Goal: Task Accomplishment & Management: Manage account settings

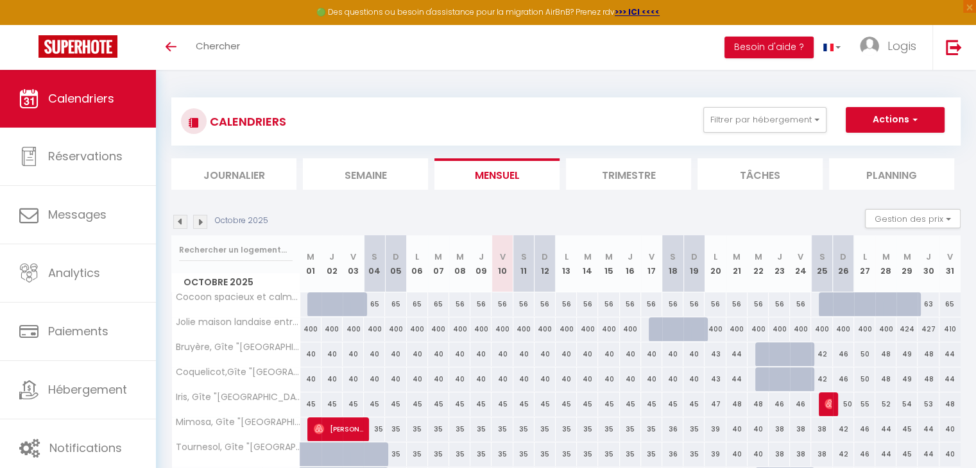
scroll to position [69, 0]
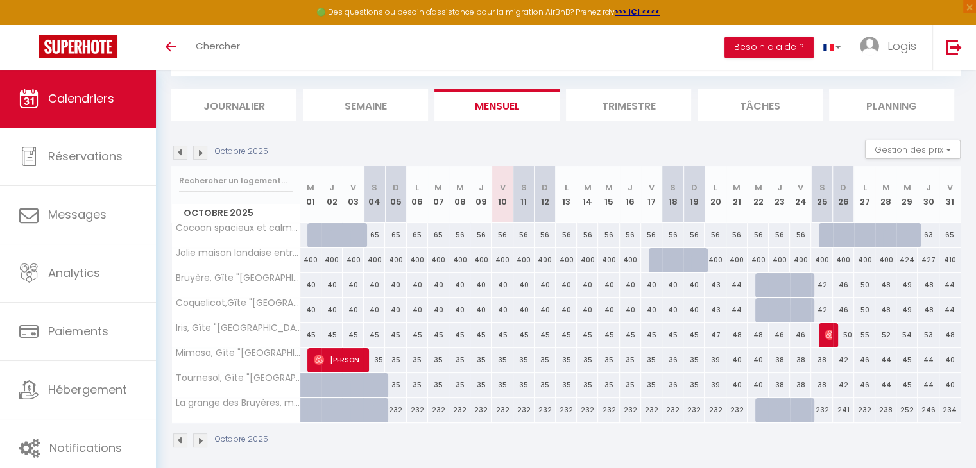
click at [197, 152] on img at bounding box center [200, 153] width 14 height 14
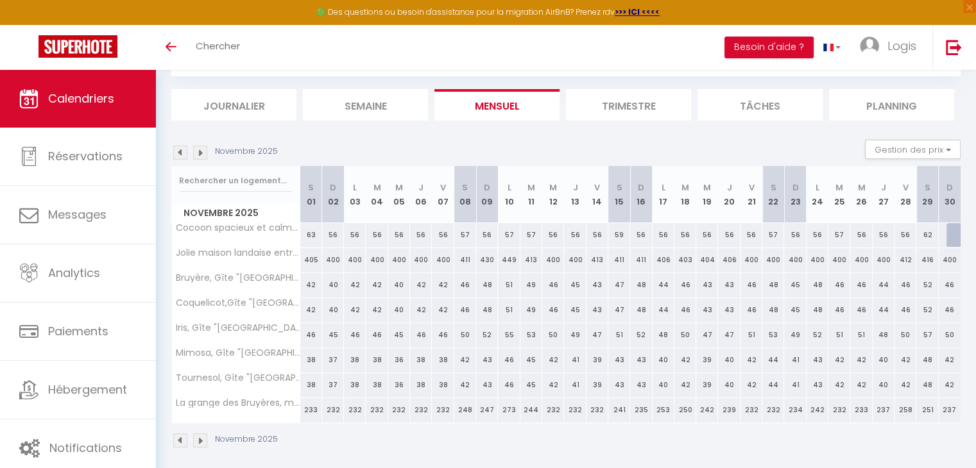
click at [197, 152] on img at bounding box center [200, 153] width 14 height 14
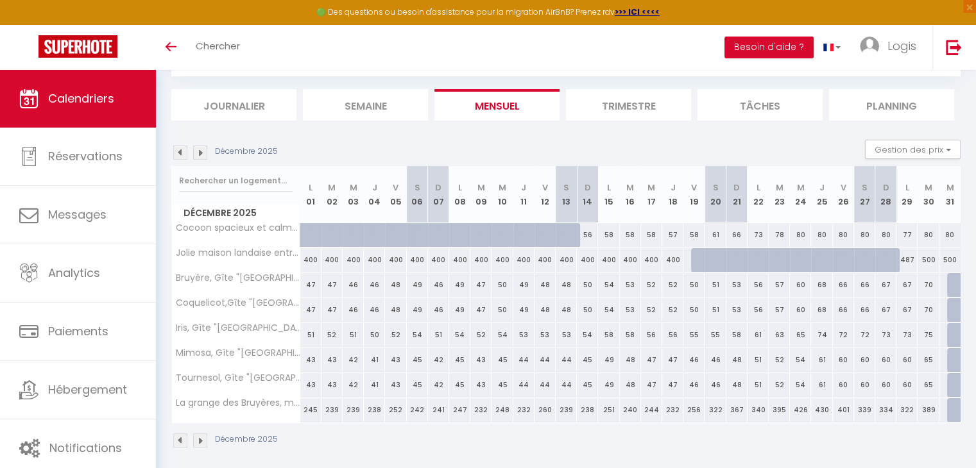
click at [955, 287] on div at bounding box center [957, 285] width 21 height 24
type input "70"
type input "Mer 31 Décembre 2025"
type input "Jeu 01 Janvier 2026"
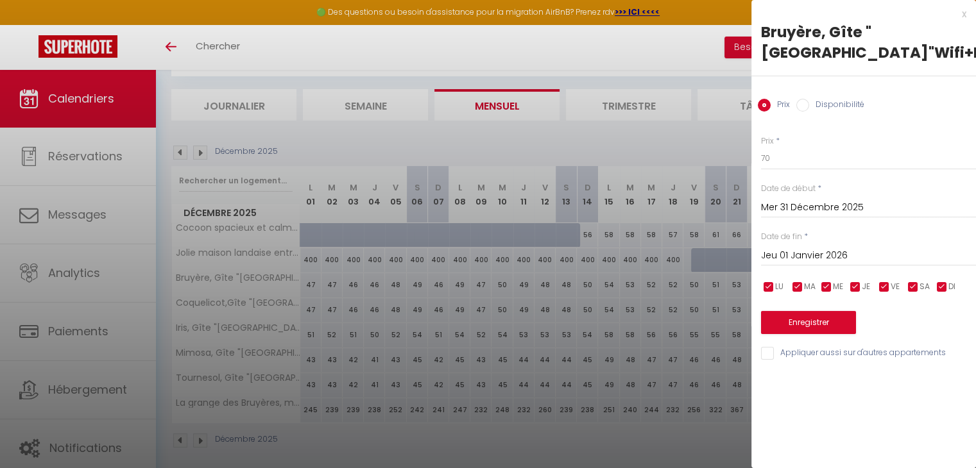
click at [801, 109] on input "Disponibilité" at bounding box center [802, 105] width 13 height 13
radio input "true"
radio input "false"
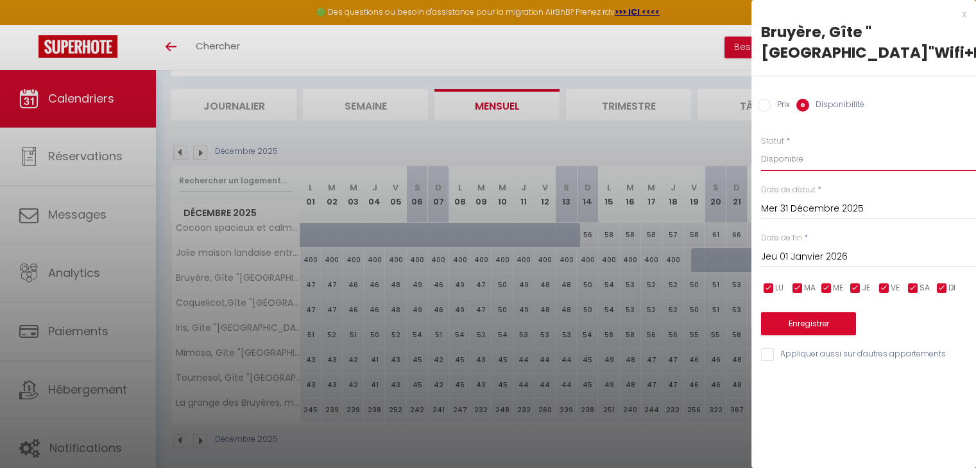
click at [785, 155] on select "Disponible Indisponible" at bounding box center [868, 159] width 215 height 24
select select "0"
click at [761, 147] on select "Disponible Indisponible" at bounding box center [868, 159] width 215 height 24
click at [803, 323] on button "Enregistrer" at bounding box center [808, 323] width 95 height 23
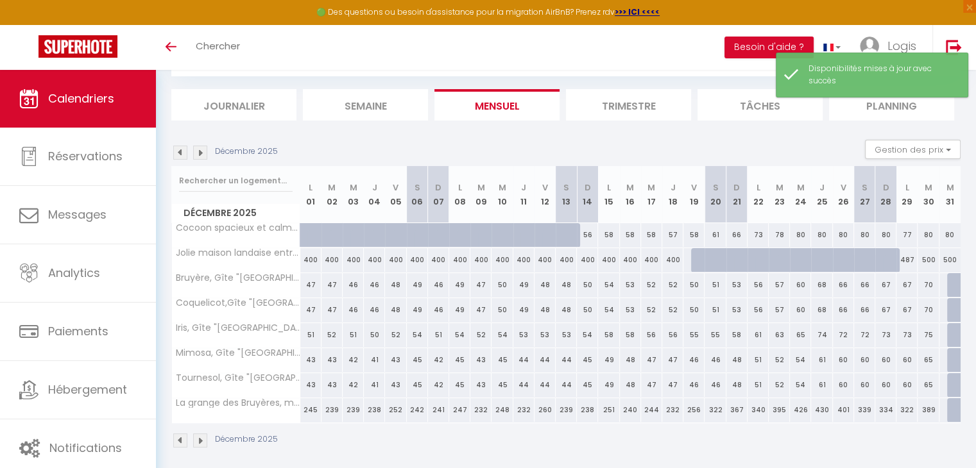
click at [949, 289] on div at bounding box center [957, 285] width 21 height 24
select select "1"
type input "Mer 31 Décembre 2025"
type input "Jeu 01 Janvier 2026"
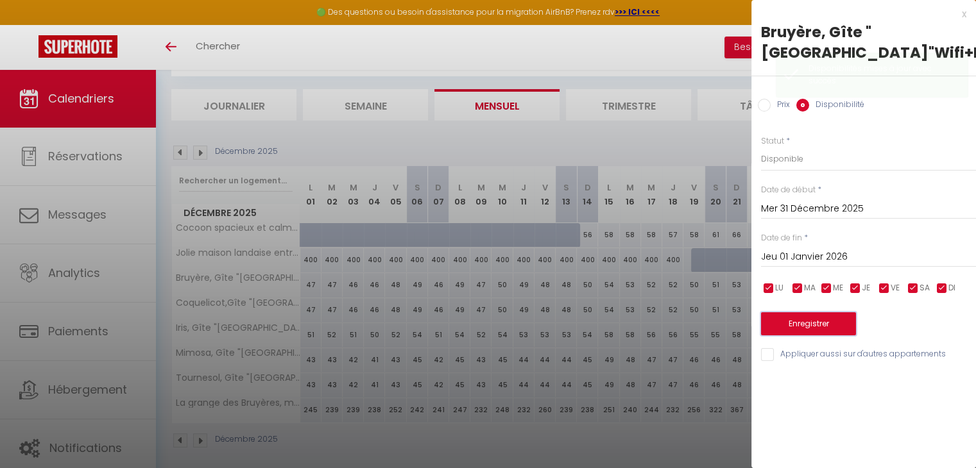
click at [812, 325] on button "Enregistrer" at bounding box center [808, 323] width 95 height 23
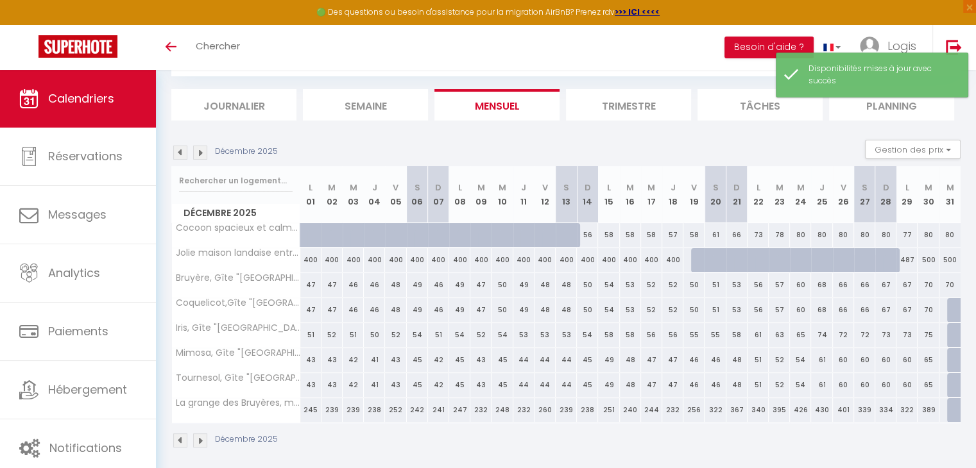
click at [954, 309] on div at bounding box center [957, 310] width 21 height 24
select select "1"
type input "Mer 31 Décembre 2025"
type input "Jeu 01 Janvier 2026"
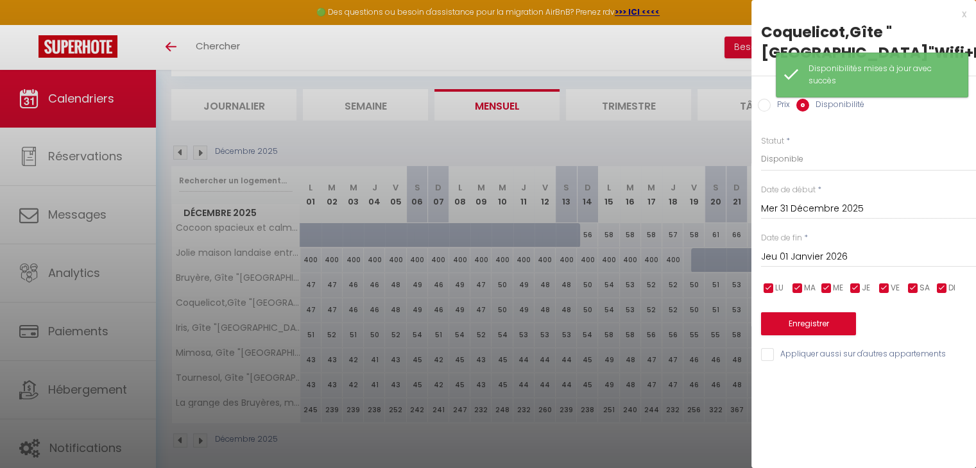
click at [792, 337] on div "Prix * 70 Statut * Disponible Indisponible Date de début * [DATE] < [DATE] > Di…" at bounding box center [863, 241] width 225 height 244
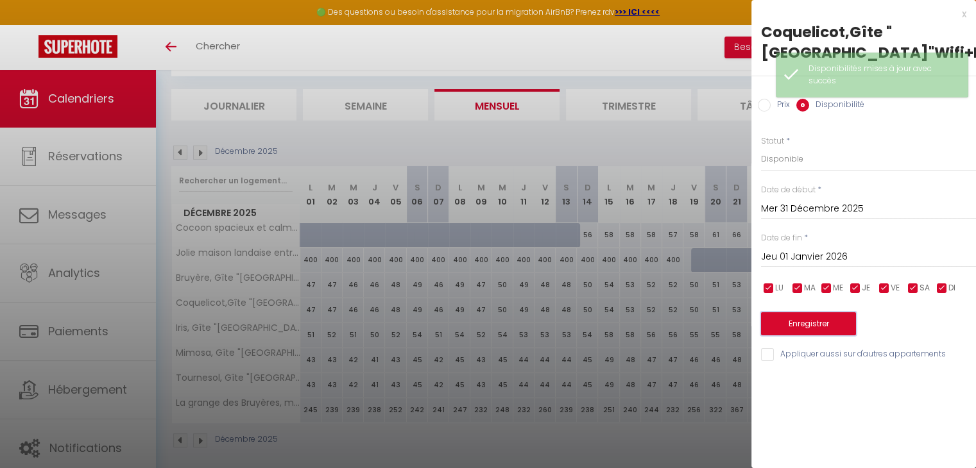
click at [806, 329] on button "Enregistrer" at bounding box center [808, 323] width 95 height 23
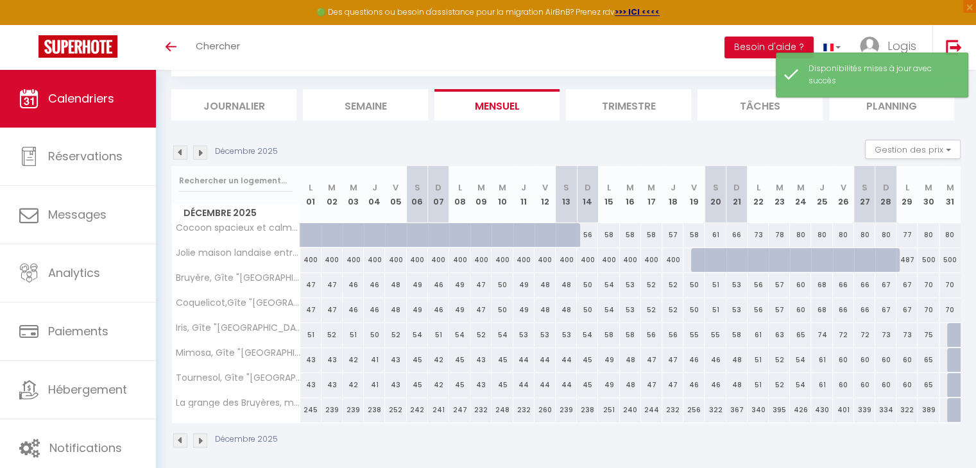
click at [951, 332] on div at bounding box center [957, 335] width 21 height 24
select select "1"
type input "Mer 31 Décembre 2025"
type input "Jeu 01 Janvier 2026"
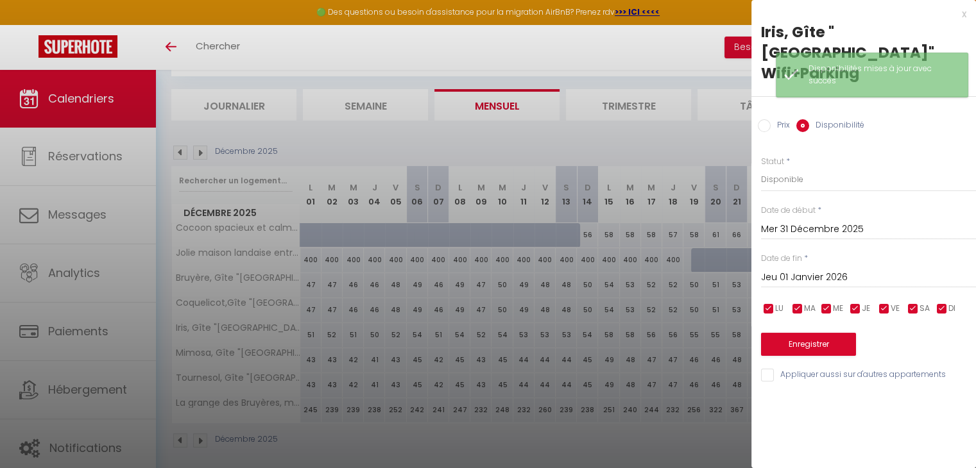
click at [769, 369] on input "Appliquer aussi sur d'autres appartements" at bounding box center [868, 375] width 215 height 13
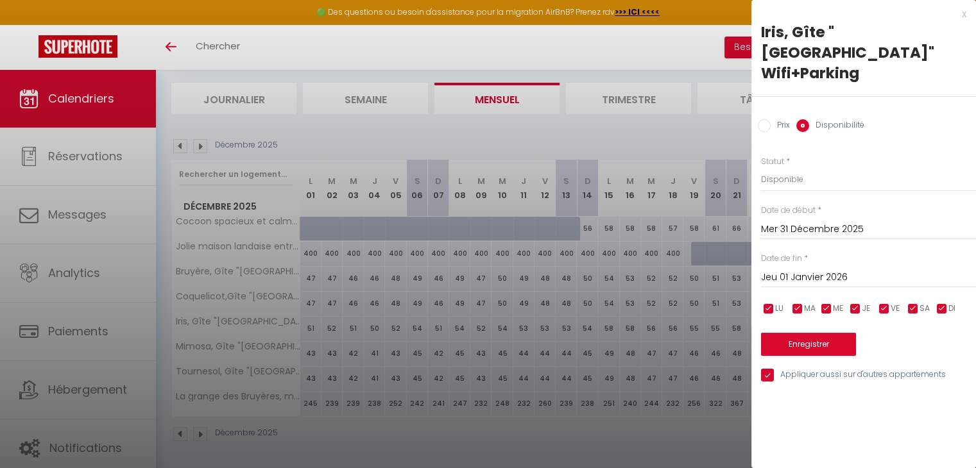
scroll to position [0, 0]
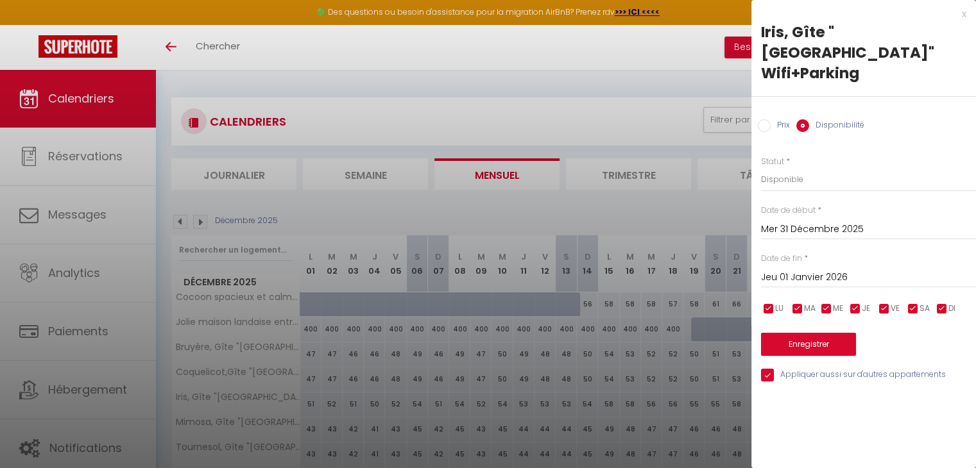
click at [767, 369] on input "Appliquer aussi sur d'autres appartements" at bounding box center [868, 375] width 215 height 13
checkbox input "false"
click at [813, 333] on button "Enregistrer" at bounding box center [808, 344] width 95 height 23
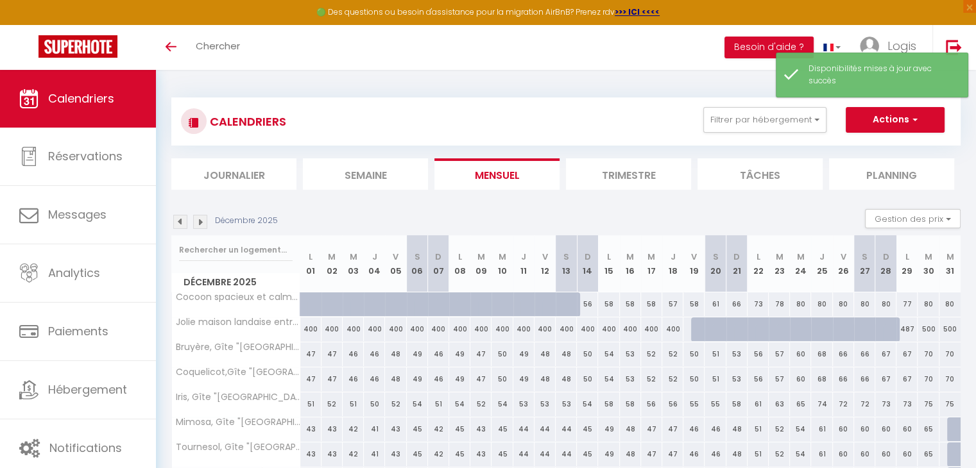
scroll to position [76, 0]
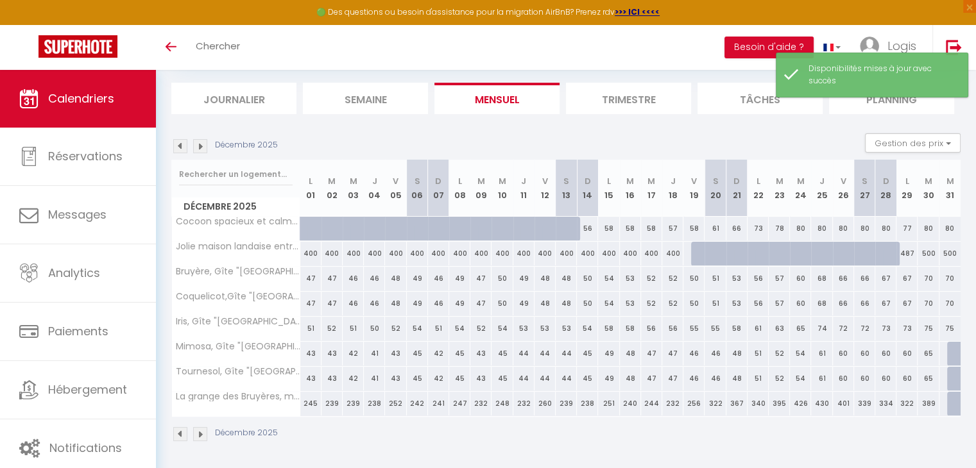
click at [957, 357] on div at bounding box center [957, 354] width 21 height 24
select select "1"
type input "Mer 31 Décembre 2025"
type input "Jeu 01 Janvier 2026"
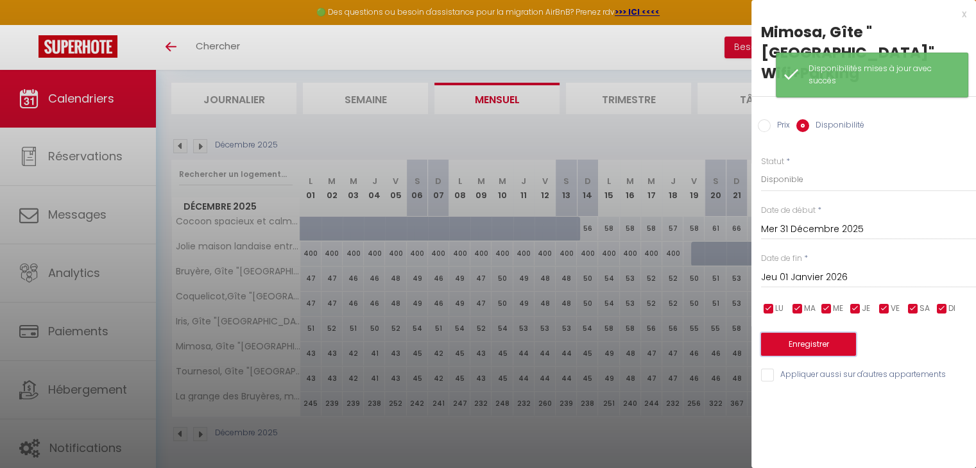
click at [806, 351] on button "Enregistrer" at bounding box center [808, 344] width 95 height 23
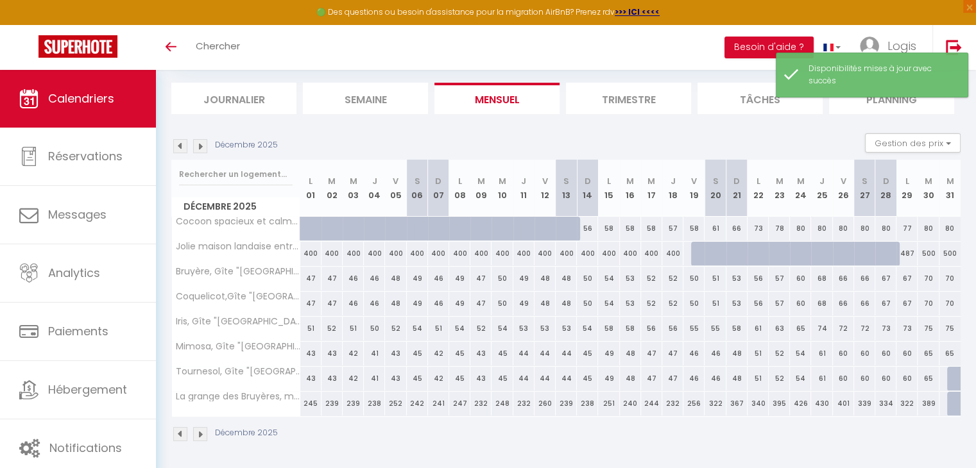
click at [954, 378] on div at bounding box center [957, 379] width 21 height 24
select select "1"
type input "Mer 31 Décembre 2025"
type input "Jeu 01 Janvier 2026"
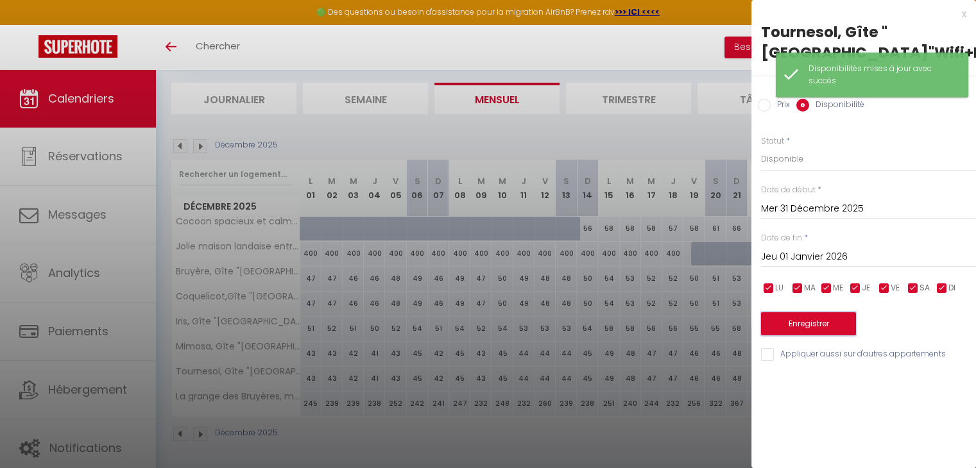
click at [835, 320] on button "Enregistrer" at bounding box center [808, 323] width 95 height 23
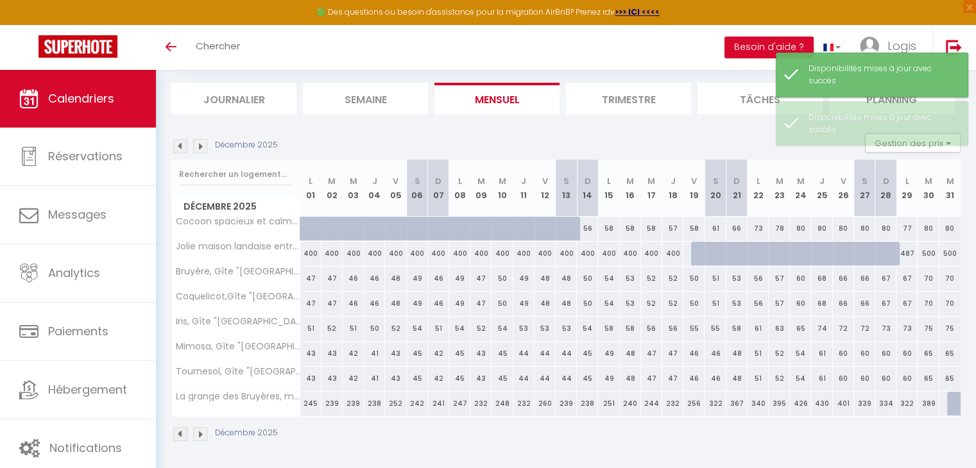
click at [954, 407] on div at bounding box center [957, 404] width 21 height 24
select select "1"
type input "Mer 31 Décembre 2025"
type input "Jeu 01 Janvier 2026"
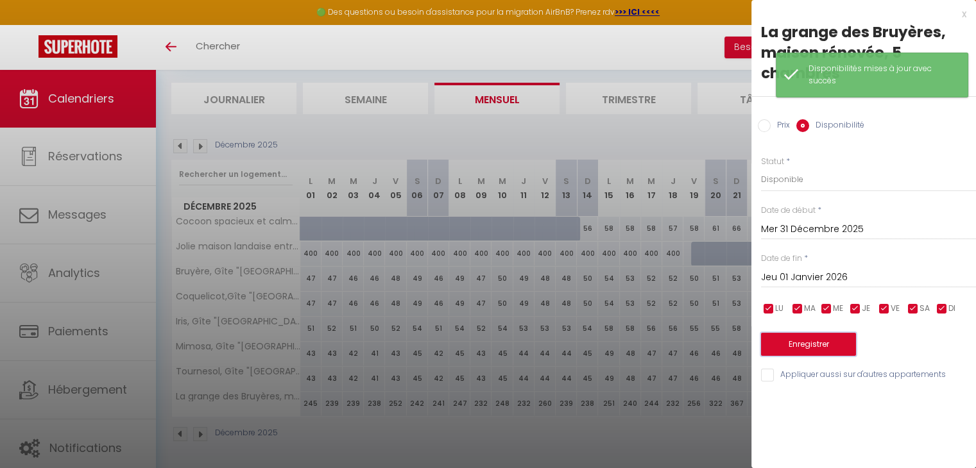
click at [818, 339] on button "Enregistrer" at bounding box center [808, 344] width 95 height 23
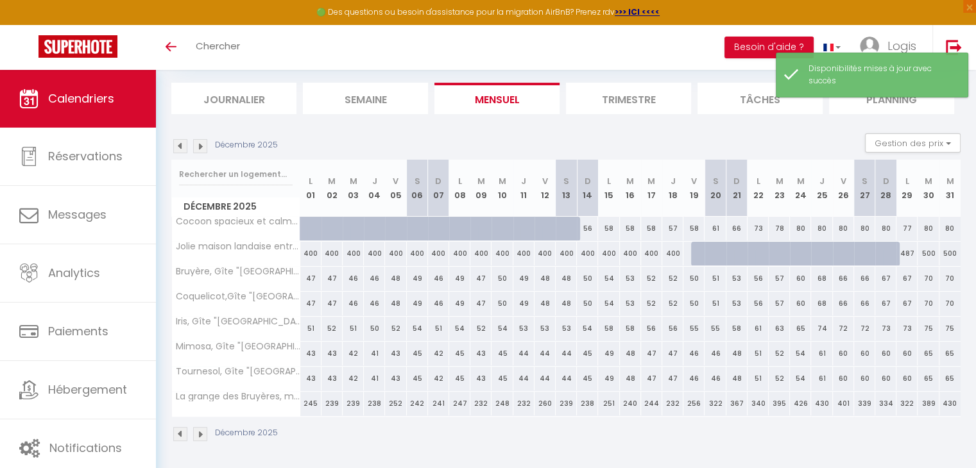
click at [178, 143] on img at bounding box center [180, 146] width 14 height 14
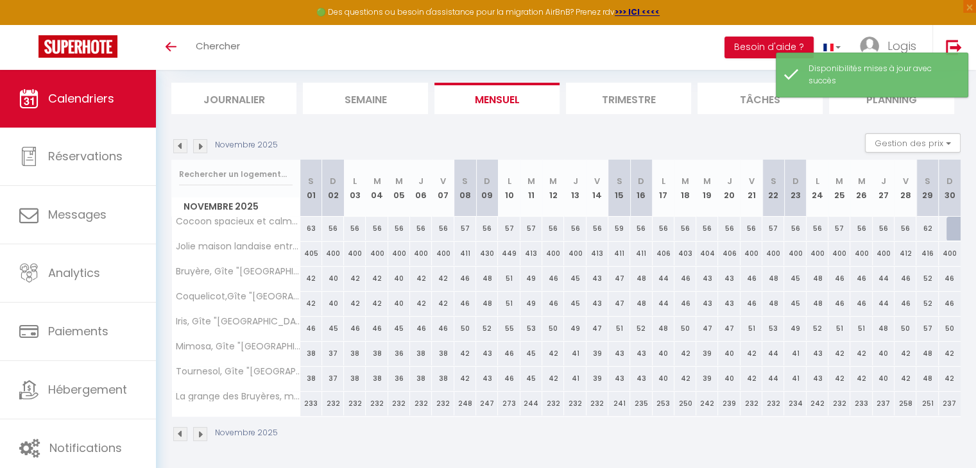
click at [178, 143] on img at bounding box center [180, 146] width 14 height 14
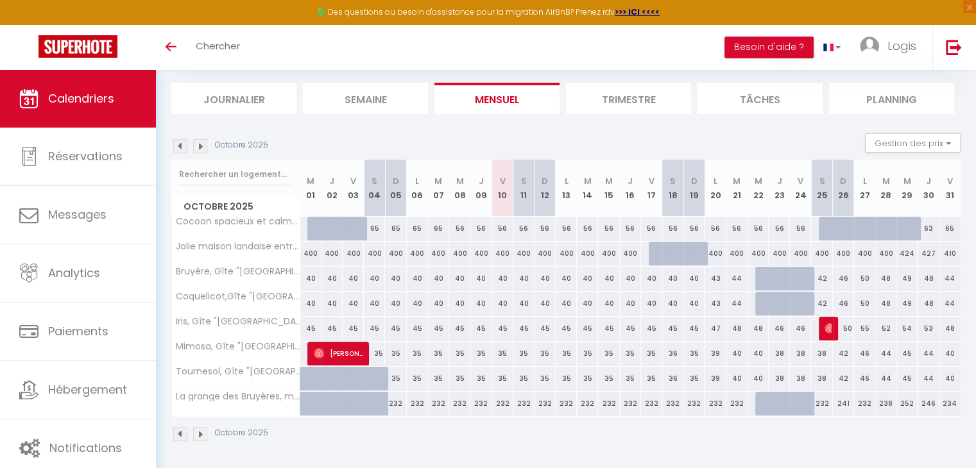
click at [200, 149] on img at bounding box center [200, 146] width 14 height 14
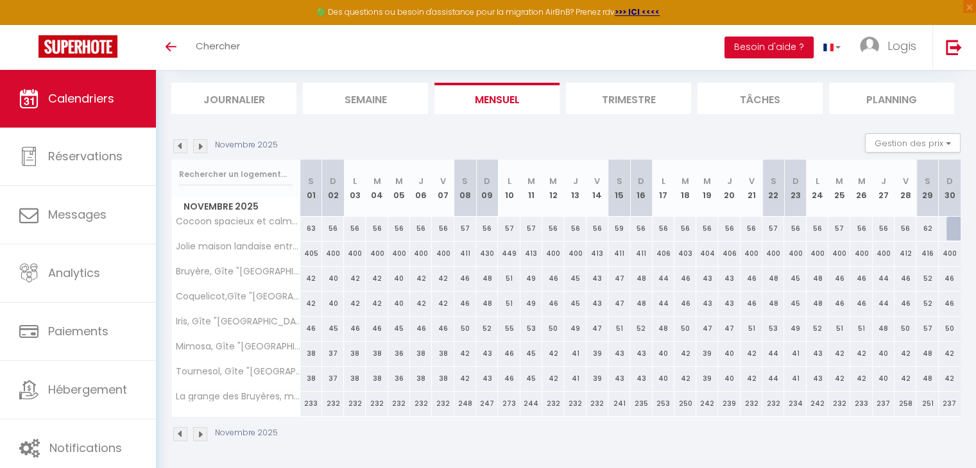
click at [200, 149] on img at bounding box center [200, 146] width 14 height 14
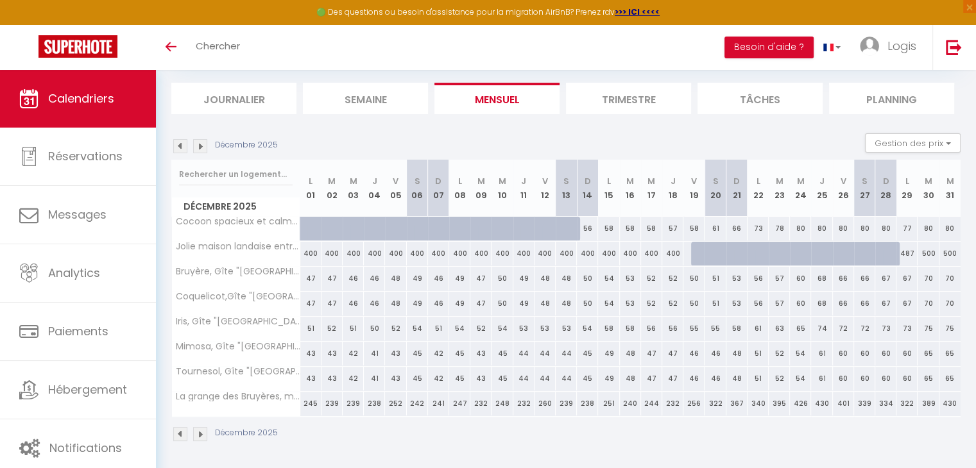
click at [910, 402] on div "322" at bounding box center [906, 404] width 21 height 24
select select "1"
type input "Lun 29 Décembre 2025"
type input "[DATE]"
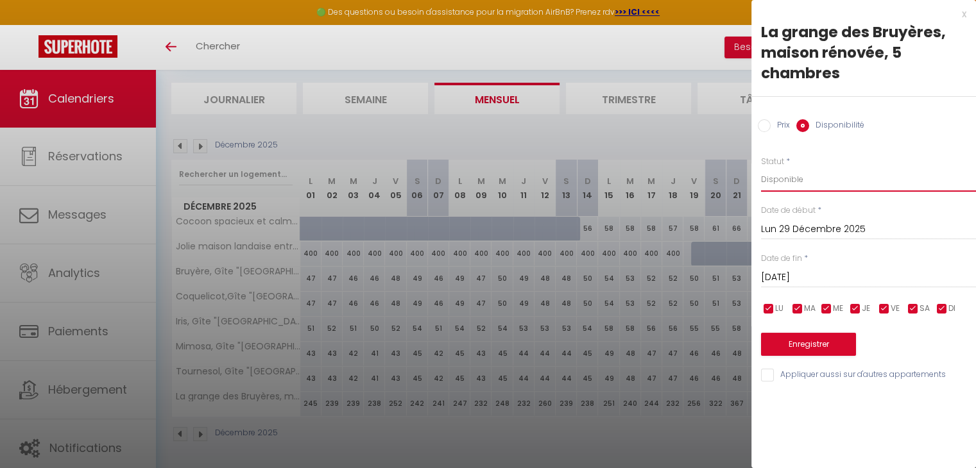
click at [778, 181] on select "Disponible Indisponible" at bounding box center [868, 179] width 215 height 24
select select "0"
click at [761, 167] on select "Disponible Indisponible" at bounding box center [868, 179] width 215 height 24
click at [817, 349] on button "Enregistrer" at bounding box center [808, 344] width 95 height 23
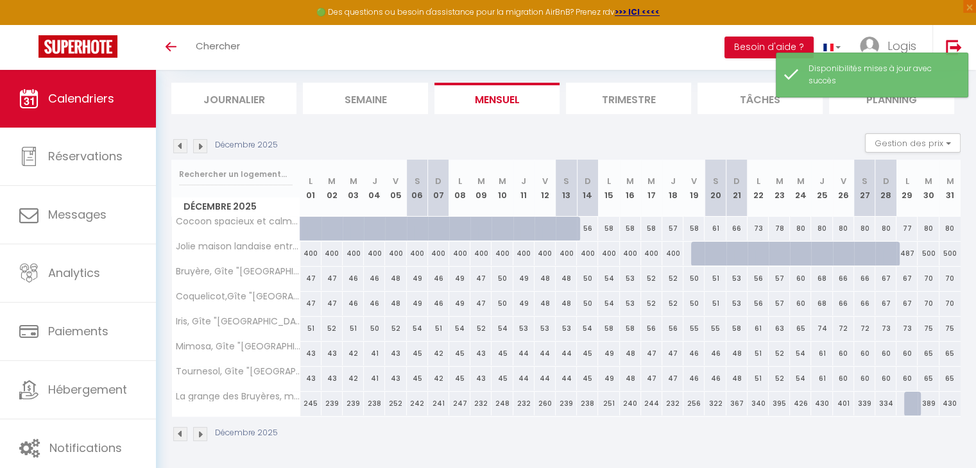
click at [909, 378] on div "60" at bounding box center [906, 379] width 21 height 24
select select "1"
type input "Lun 29 Décembre 2025"
type input "[DATE]"
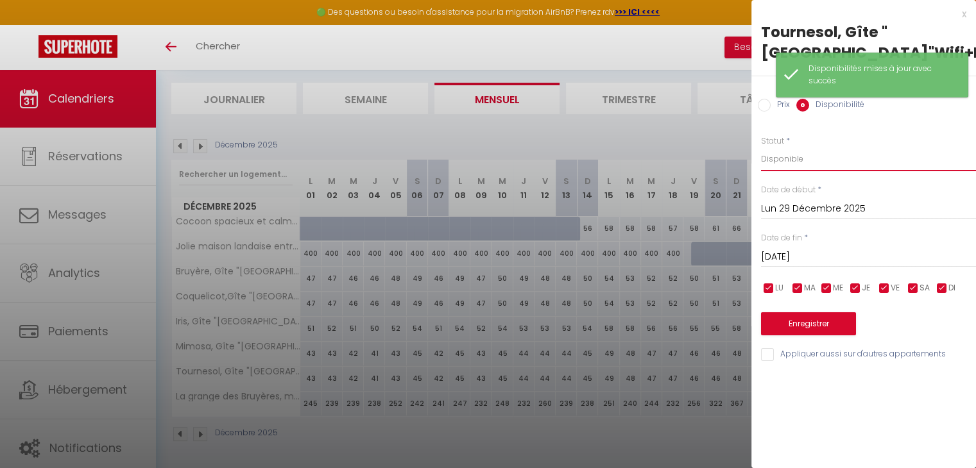
click at [792, 157] on select "Disponible Indisponible" at bounding box center [868, 159] width 215 height 24
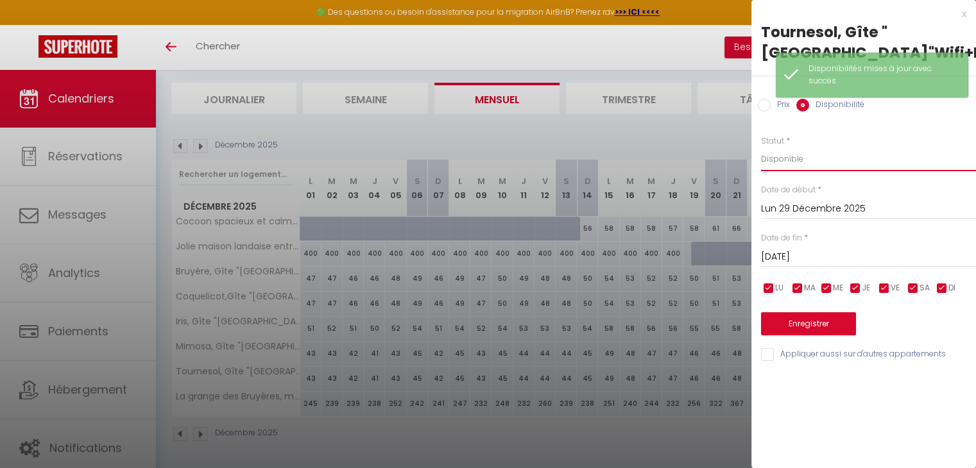
select select "0"
click at [761, 147] on select "Disponible Indisponible" at bounding box center [868, 159] width 215 height 24
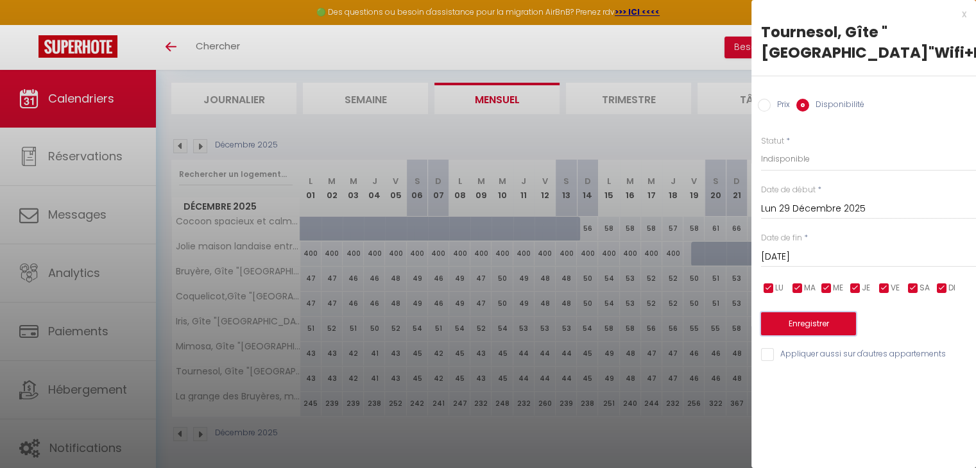
click at [812, 323] on button "Enregistrer" at bounding box center [808, 323] width 95 height 23
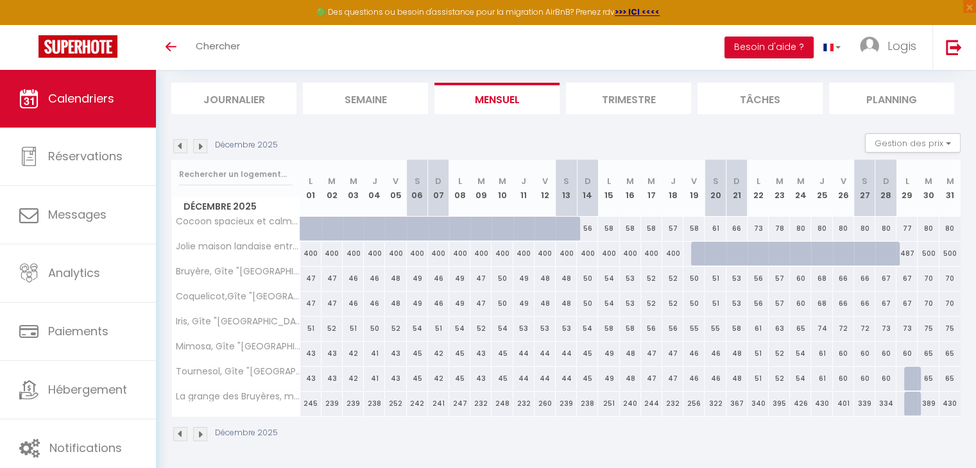
click at [904, 350] on div "60" at bounding box center [906, 354] width 21 height 24
select select "1"
type input "Lun 29 Décembre 2025"
type input "[DATE]"
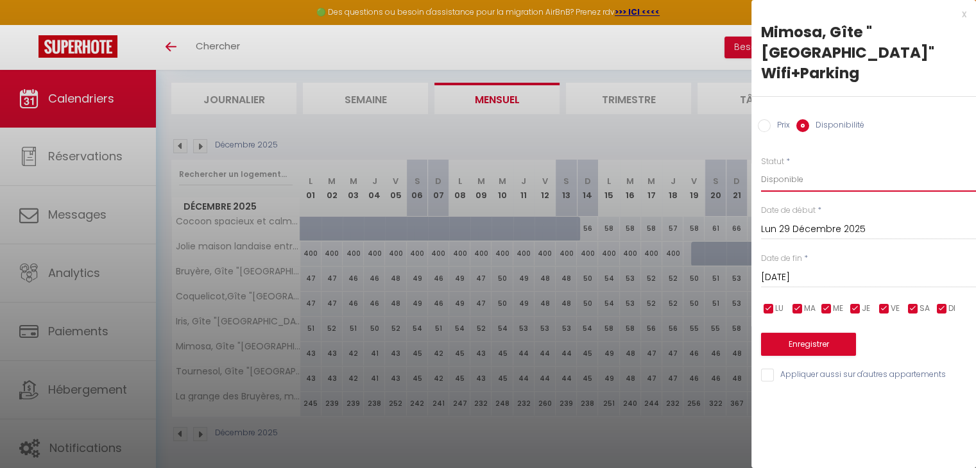
click at [775, 176] on select "Disponible Indisponible" at bounding box center [868, 179] width 215 height 24
select select "0"
click at [761, 167] on select "Disponible Indisponible" at bounding box center [868, 179] width 215 height 24
click at [793, 342] on button "Enregistrer" at bounding box center [808, 344] width 95 height 23
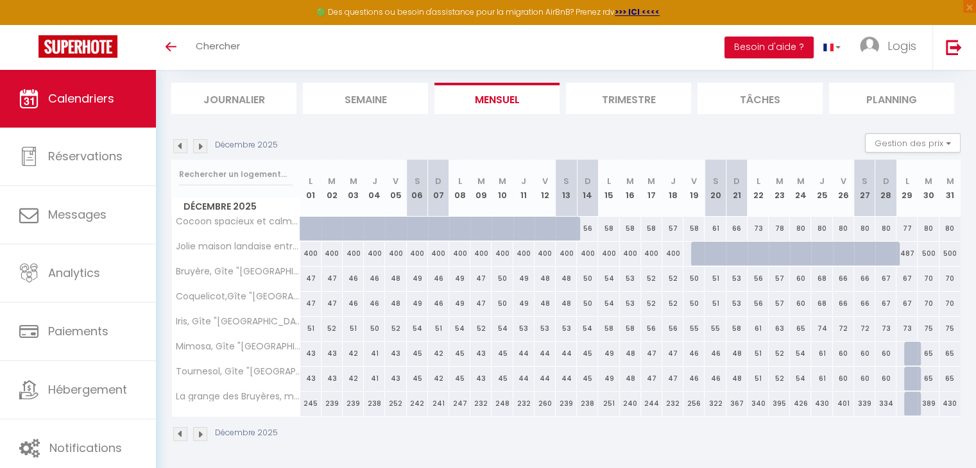
click at [908, 330] on div "73" at bounding box center [906, 329] width 21 height 24
select select "1"
type input "Lun 29 Décembre 2025"
type input "[DATE]"
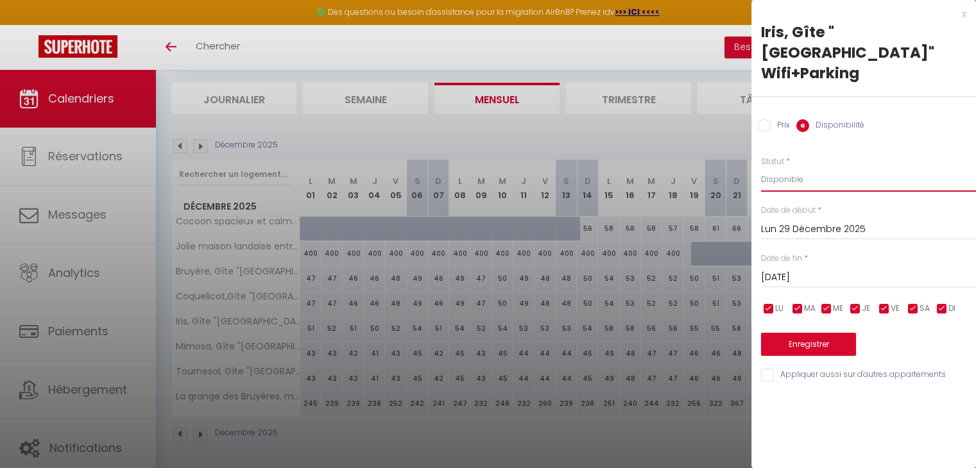
click at [799, 167] on select "Disponible Indisponible" at bounding box center [868, 179] width 215 height 24
select select "0"
click at [761, 167] on select "Disponible Indisponible" at bounding box center [868, 179] width 215 height 24
click at [801, 333] on button "Enregistrer" at bounding box center [808, 344] width 95 height 23
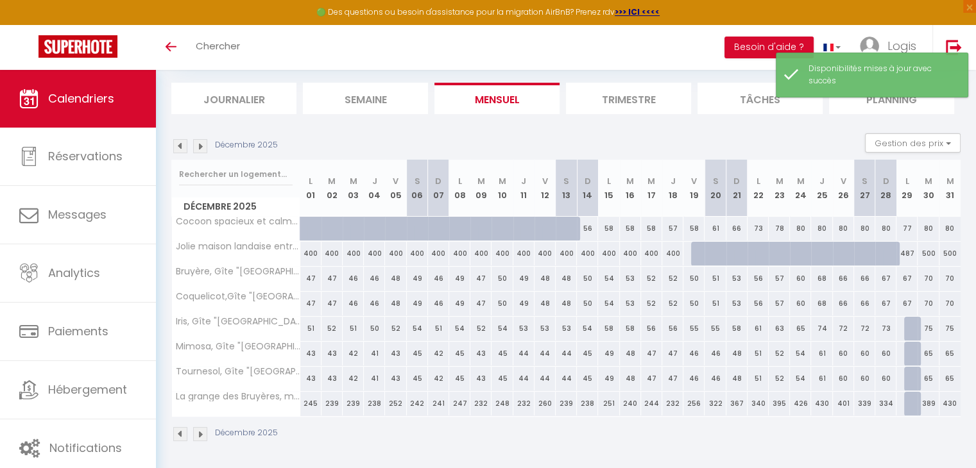
click at [906, 308] on div "67" at bounding box center [906, 304] width 21 height 24
select select "1"
type input "Lun 29 Décembre 2025"
type input "[DATE]"
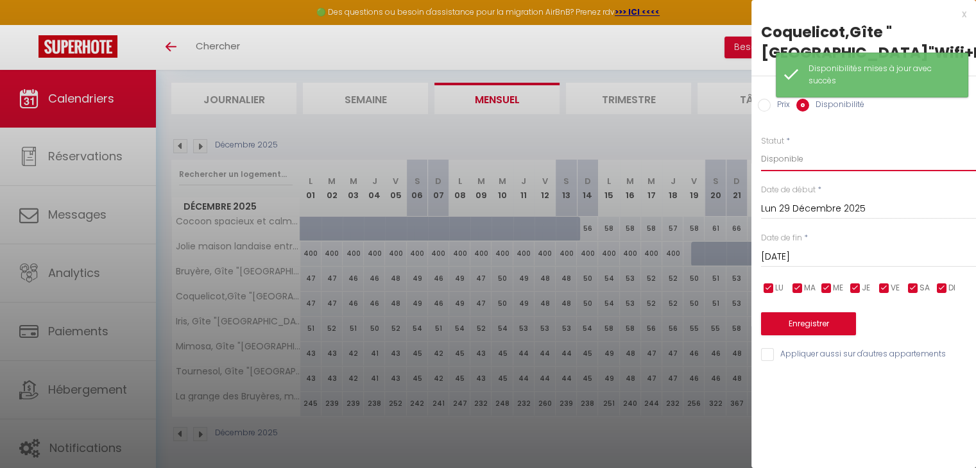
click at [785, 163] on select "Disponible Indisponible" at bounding box center [868, 159] width 215 height 24
select select "0"
click at [761, 147] on select "Disponible Indisponible" at bounding box center [868, 159] width 215 height 24
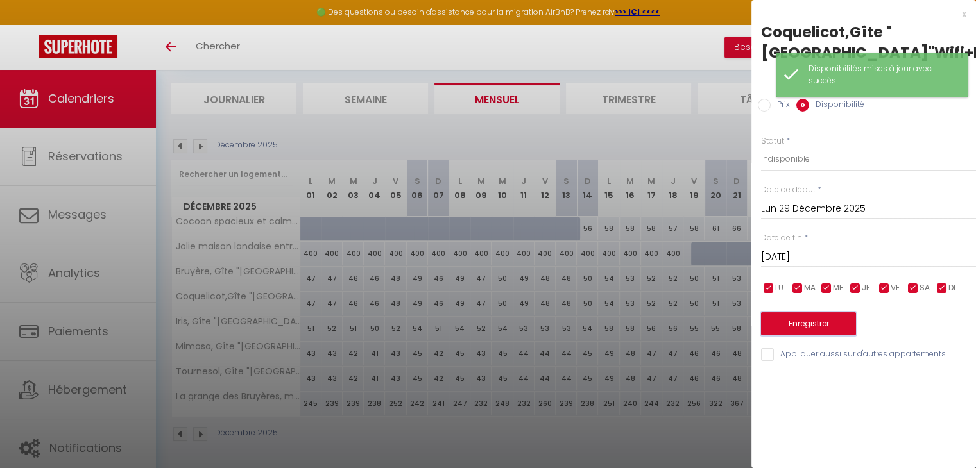
click at [819, 326] on button "Enregistrer" at bounding box center [808, 323] width 95 height 23
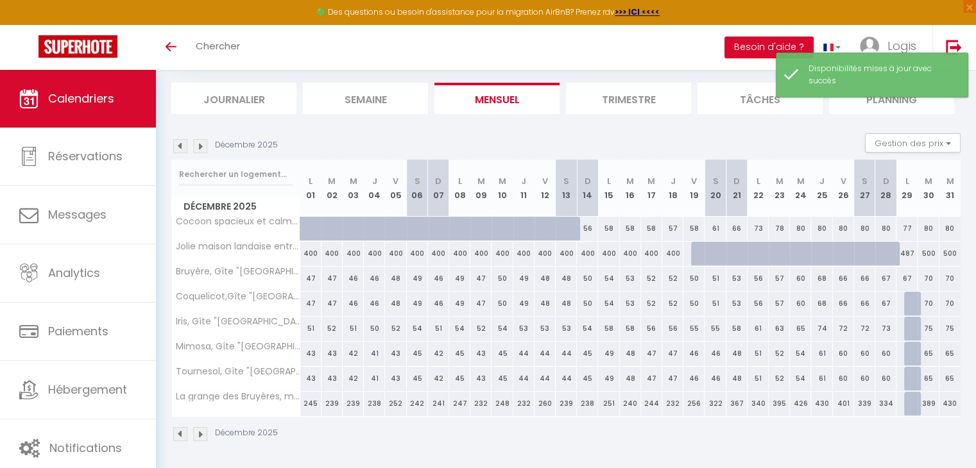
click at [908, 277] on div "67" at bounding box center [906, 279] width 21 height 24
select select "1"
type input "Lun 29 Décembre 2025"
type input "[DATE]"
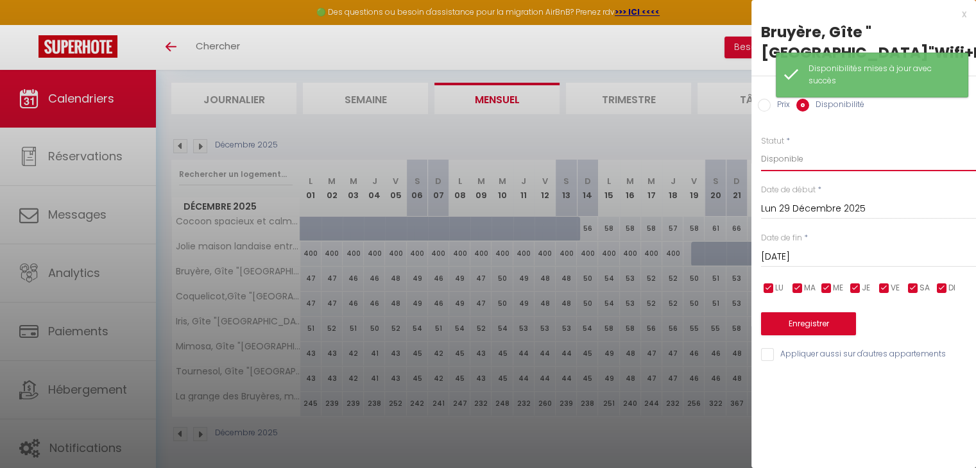
click at [796, 157] on select "Disponible Indisponible" at bounding box center [868, 159] width 215 height 24
select select "0"
click at [761, 147] on select "Disponible Indisponible" at bounding box center [868, 159] width 215 height 24
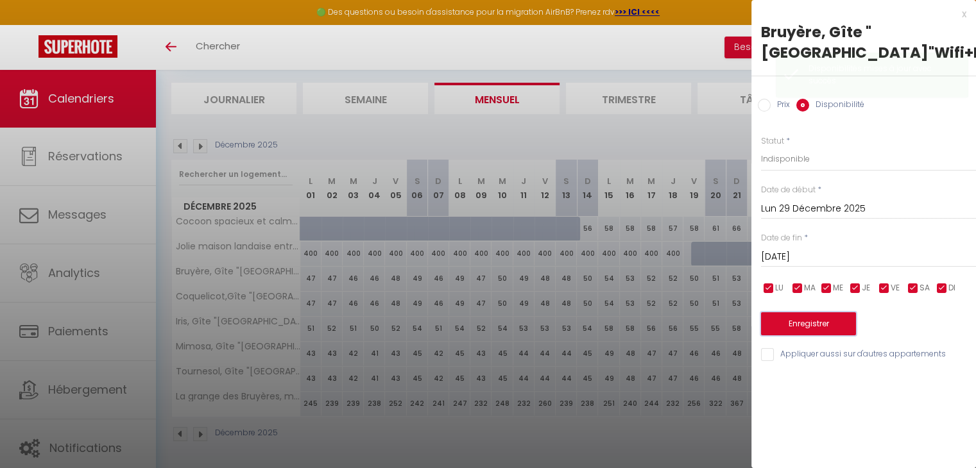
click at [797, 319] on button "Enregistrer" at bounding box center [808, 323] width 95 height 23
